Goal: Information Seeking & Learning: Learn about a topic

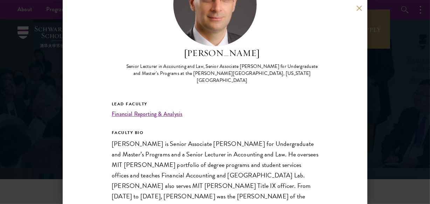
scroll to position [63, 0]
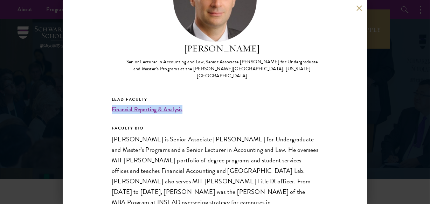
drag, startPoint x: 111, startPoint y: 100, endPoint x: 186, endPoint y: 102, distance: 75.3
click at [186, 102] on div "Jake Cohen Senior Lecturer in Accounting and Law, Senior Associate Dean for Und…" at bounding box center [215, 102] width 305 height 204
copy link "Financial Reporting & Analysis"
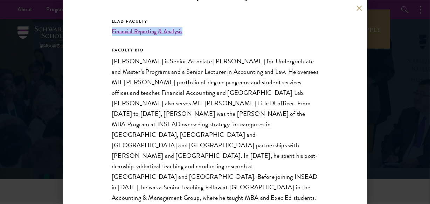
scroll to position [144, 0]
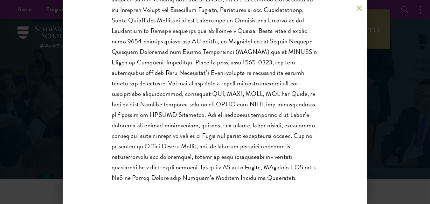
scroll to position [178, 0]
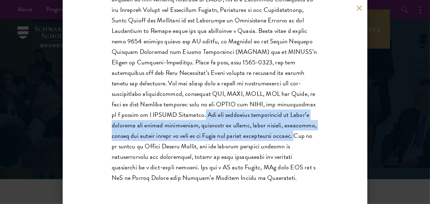
drag, startPoint x: 196, startPoint y: 115, endPoint x: 295, endPoint y: 134, distance: 101.3
click at [295, 134] on p at bounding box center [215, 83] width 207 height 200
copy p "She has published extensively on China’s economic and social development, inclu…"
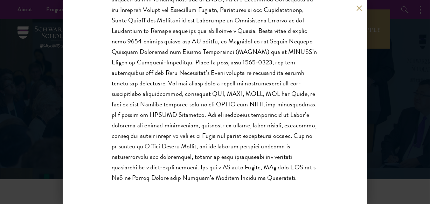
click at [168, 151] on p at bounding box center [215, 83] width 207 height 200
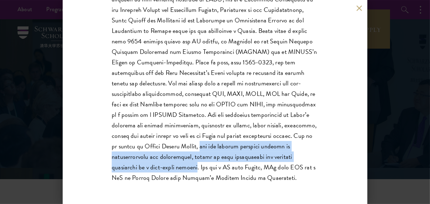
drag, startPoint x: 195, startPoint y: 147, endPoint x: 202, endPoint y: 166, distance: 19.8
click at [202, 166] on p at bounding box center [215, 83] width 207 height 200
copy p "and her current research focuses on digitalization and development, gender in j…"
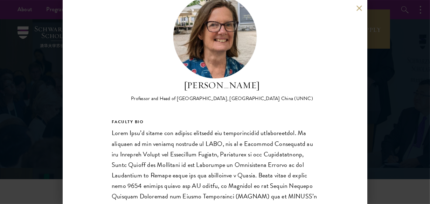
scroll to position [0, 0]
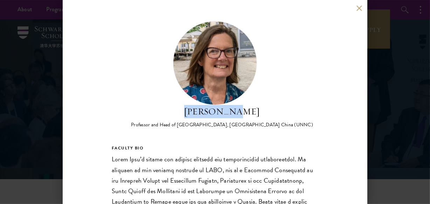
drag, startPoint x: 196, startPoint y: 114, endPoint x: 250, endPoint y: 112, distance: 53.9
click at [250, 112] on h2 "[PERSON_NAME]" at bounding box center [222, 111] width 182 height 13
copy h2 "[PERSON_NAME]"
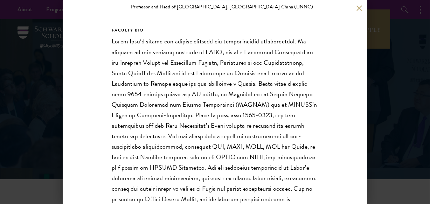
scroll to position [50, 0]
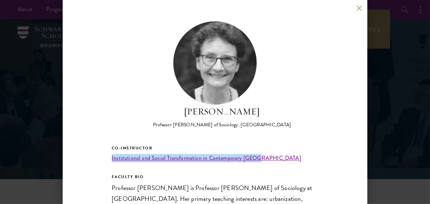
drag, startPoint x: 100, startPoint y: 154, endPoint x: 256, endPoint y: 162, distance: 155.3
click at [256, 162] on div "Deborah Davis Professor Emerita of Sociology, Yale University Co-Instructor Ins…" at bounding box center [215, 102] width 305 height 204
copy link "Institutional and Social Transformation in Contemporary [GEOGRAPHIC_DATA]"
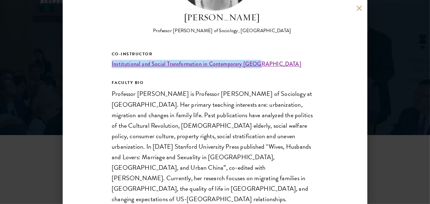
scroll to position [63, 0]
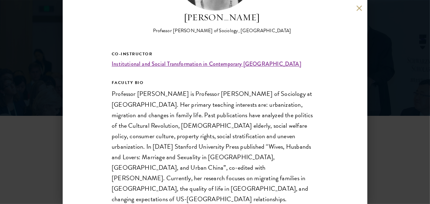
click at [280, 70] on div "Co-Instructor Institutional and Social Transformation in Contemporary China FAC…" at bounding box center [215, 68] width 207 height 36
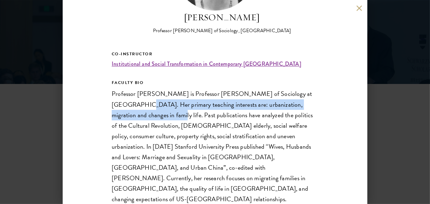
drag, startPoint x: 112, startPoint y: 105, endPoint x: 138, endPoint y: 116, distance: 28.5
click at [138, 116] on p "Professor Deborah Davis is Professor Emerita of Sociology at Yale University. H…" at bounding box center [215, 147] width 207 height 116
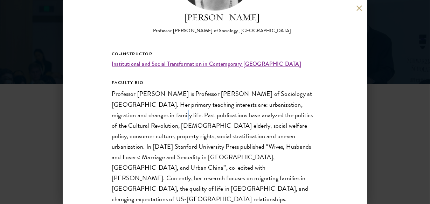
copy p
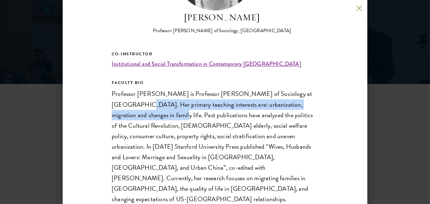
drag, startPoint x: 112, startPoint y: 105, endPoint x: 139, endPoint y: 117, distance: 29.6
click at [139, 117] on p "Professor Deborah Davis is Professor Emerita of Sociology at Yale University. H…" at bounding box center [215, 147] width 207 height 116
copy p "Her primary teaching interests are: urbanization, migration and changes in fami…"
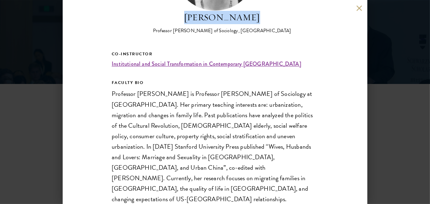
drag, startPoint x: 183, startPoint y: 18, endPoint x: 250, endPoint y: 18, distance: 66.9
click at [250, 18] on h2 "[PERSON_NAME]" at bounding box center [222, 17] width 138 height 13
copy h2 "[PERSON_NAME]"
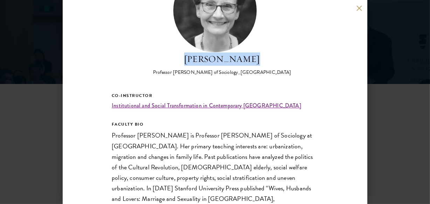
scroll to position [0, 0]
